Goal: Task Accomplishment & Management: Use online tool/utility

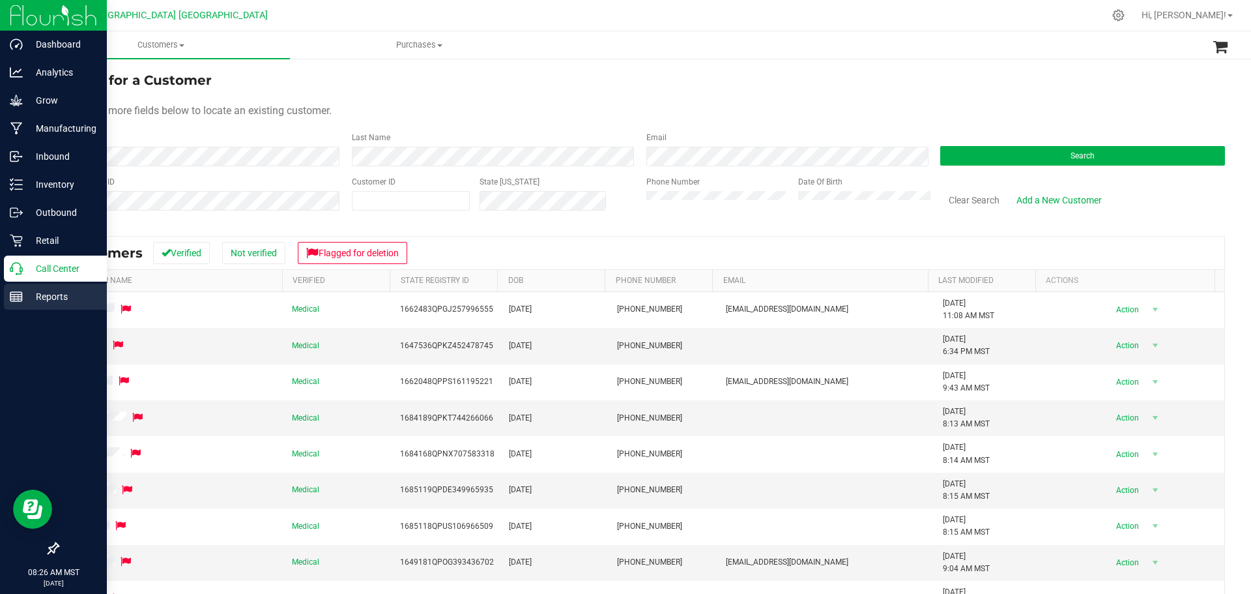
click at [68, 302] on p "Reports" at bounding box center [62, 297] width 78 height 16
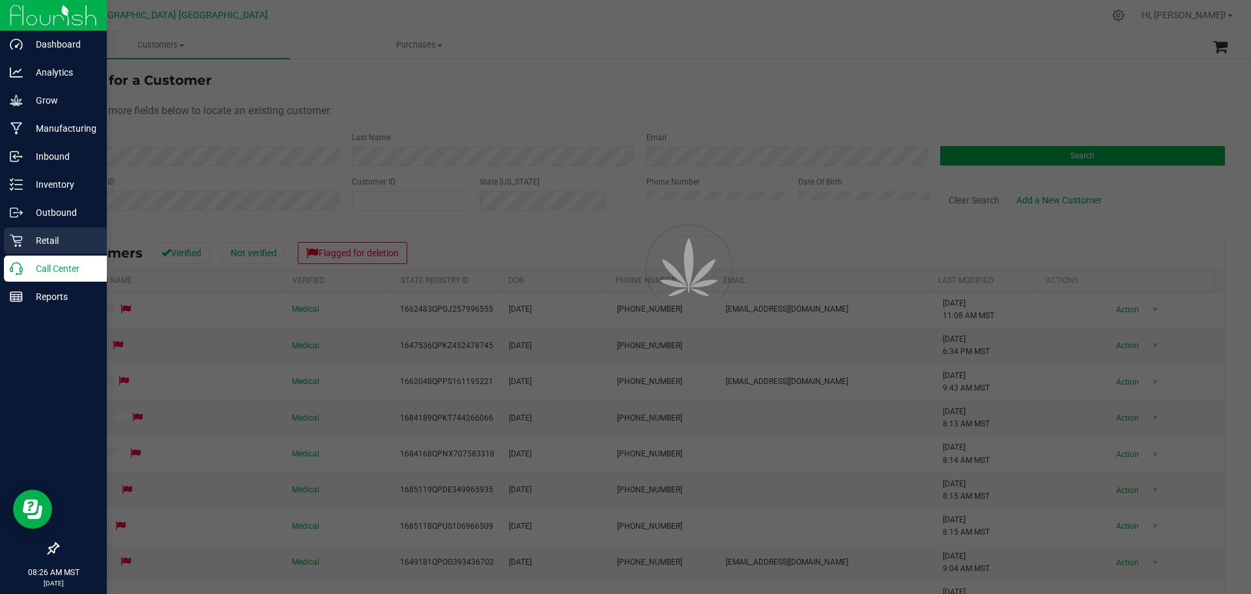
click at [76, 239] on p "Retail" at bounding box center [62, 241] width 78 height 16
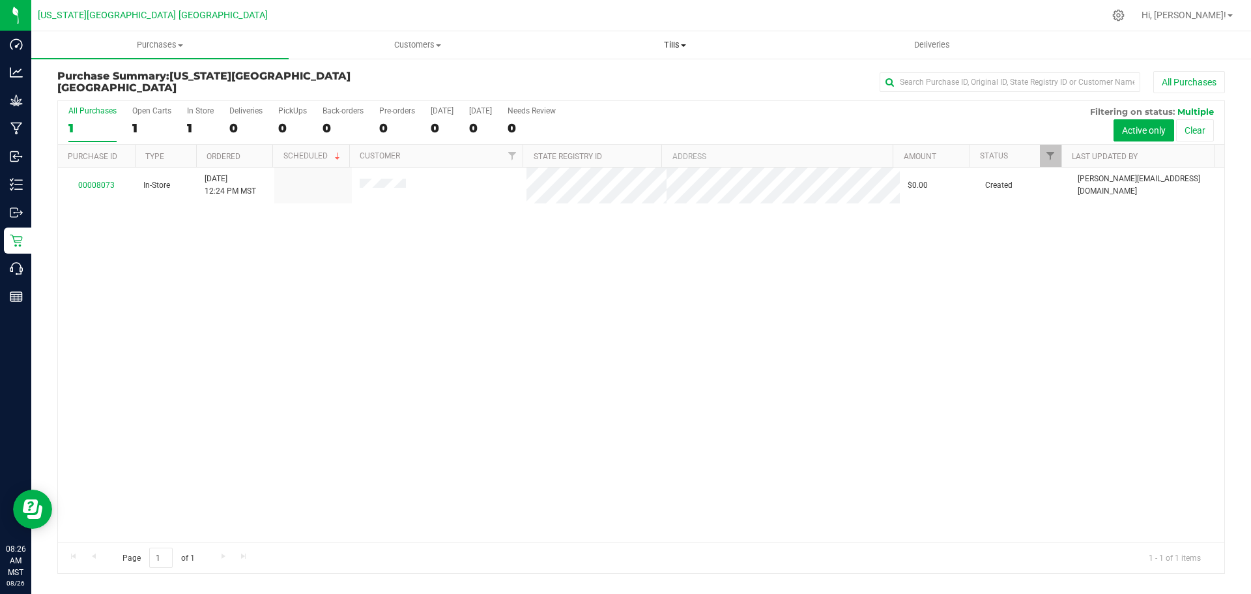
click at [687, 35] on uib-tab-heading "Tills Manage tills Reconcile e-payments" at bounding box center [675, 45] width 256 height 26
click at [645, 73] on li "Manage tills" at bounding box center [674, 79] width 257 height 16
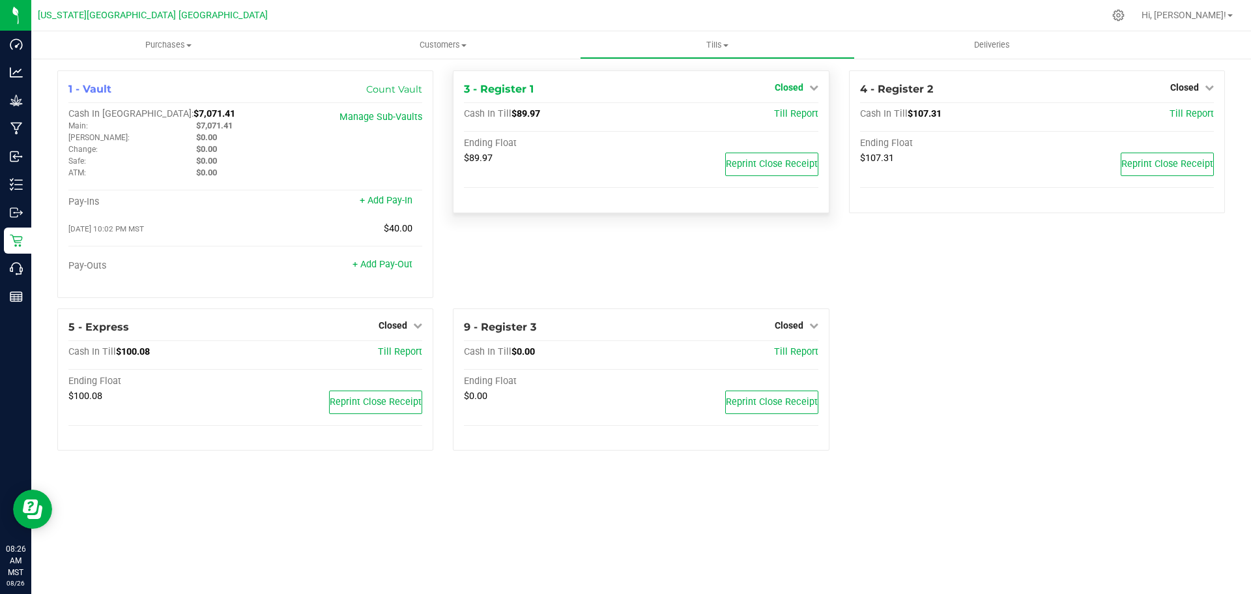
click at [813, 87] on icon at bounding box center [813, 87] width 9 height 9
click at [788, 117] on link "Open Till" at bounding box center [789, 114] width 35 height 10
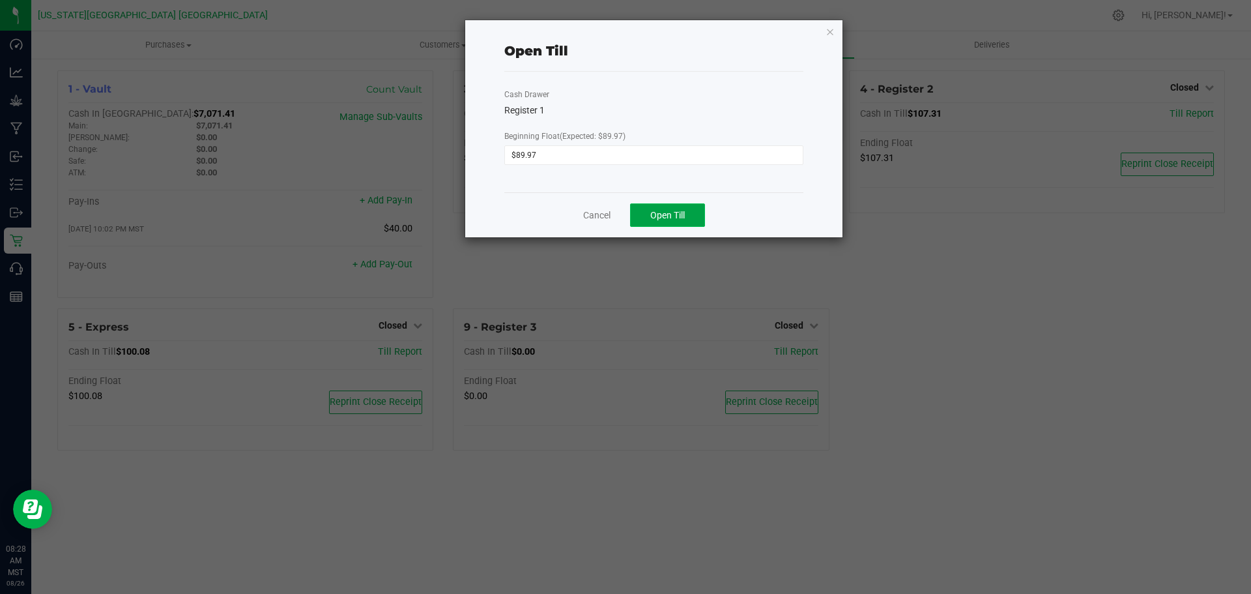
click at [669, 216] on span "Open Till" at bounding box center [667, 215] width 35 height 10
